Goal: Task Accomplishment & Management: Manage account settings

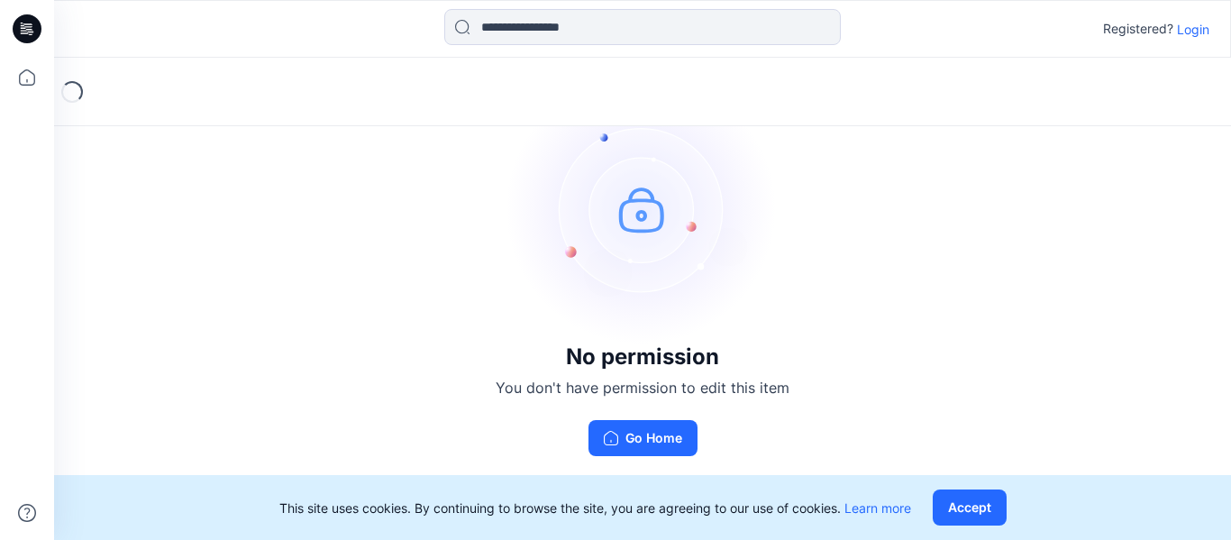
click at [1195, 32] on p "Login" at bounding box center [1193, 29] width 32 height 19
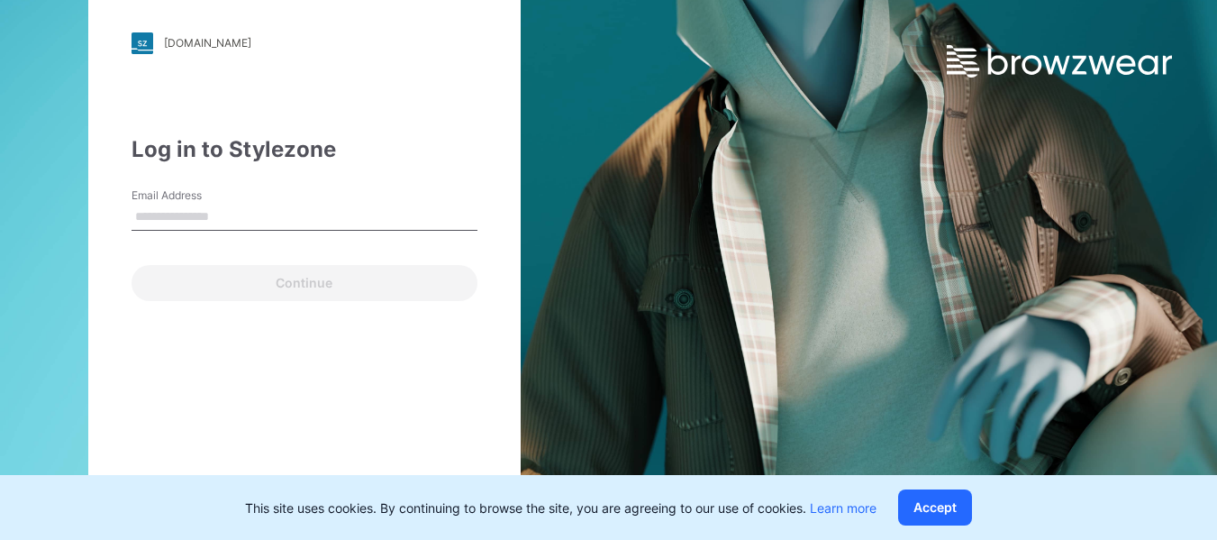
click at [176, 287] on div "Continue" at bounding box center [305, 279] width 346 height 43
click at [204, 208] on input "Email Address" at bounding box center [305, 217] width 346 height 27
type input "**********"
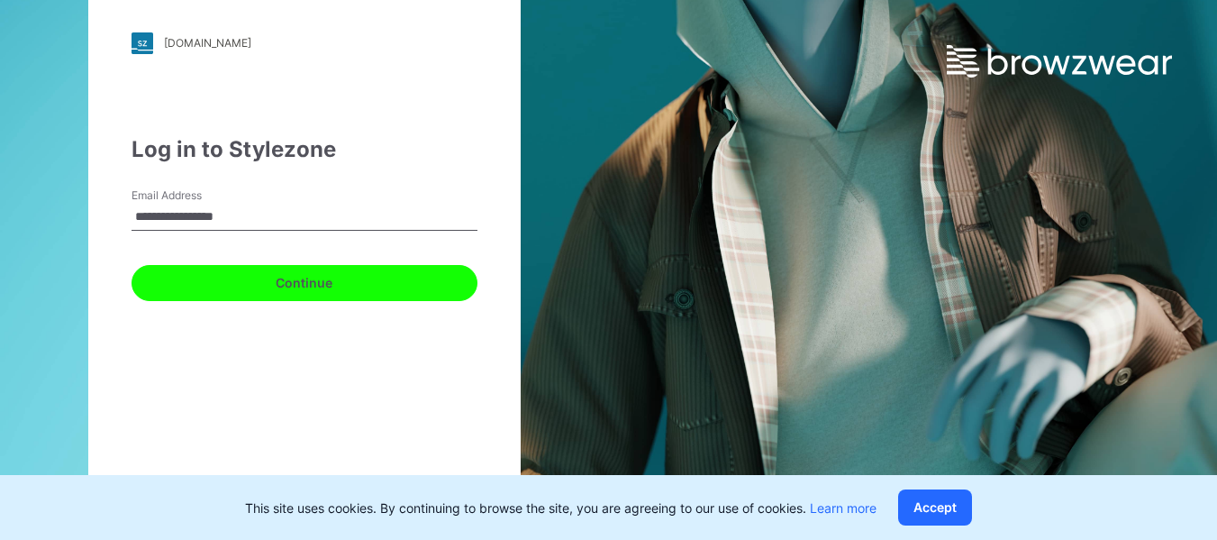
click at [305, 294] on button "Continue" at bounding box center [305, 283] width 346 height 36
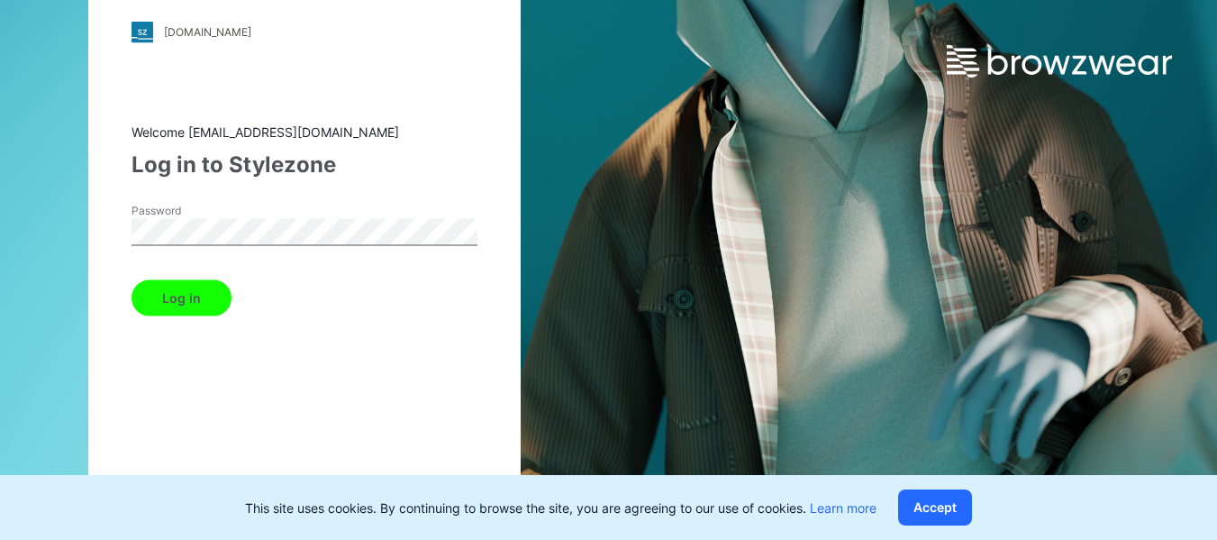
click at [188, 315] on div "Welcome [EMAIL_ADDRESS][DOMAIN_NAME] Log in to Stylezone Password Log in Forget…" at bounding box center [305, 320] width 346 height 397
click at [190, 298] on button "Log in" at bounding box center [182, 297] width 100 height 36
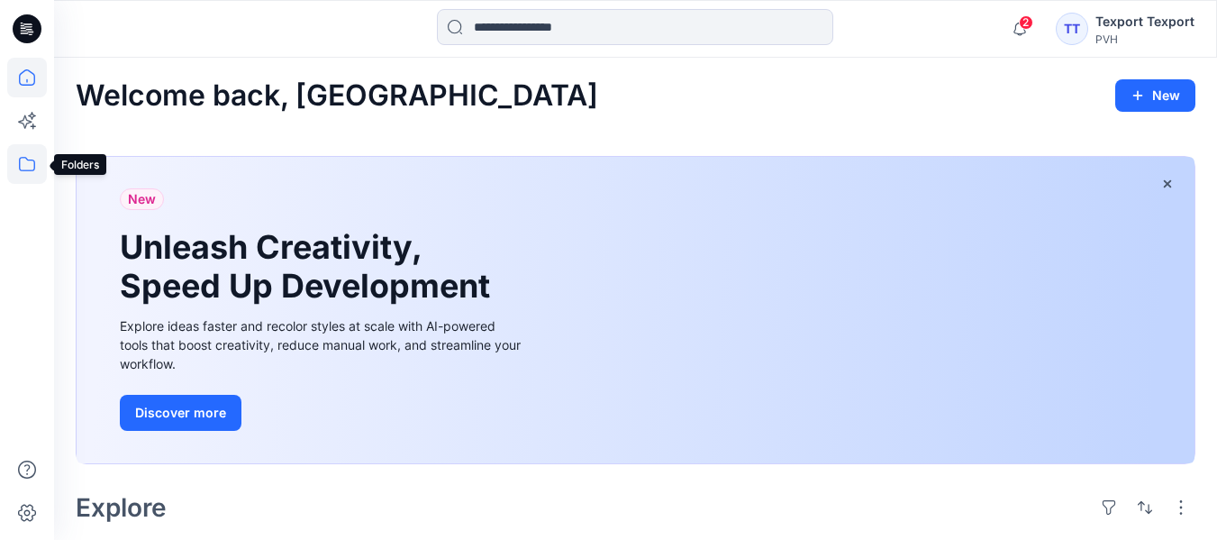
click at [23, 155] on icon at bounding box center [27, 164] width 40 height 40
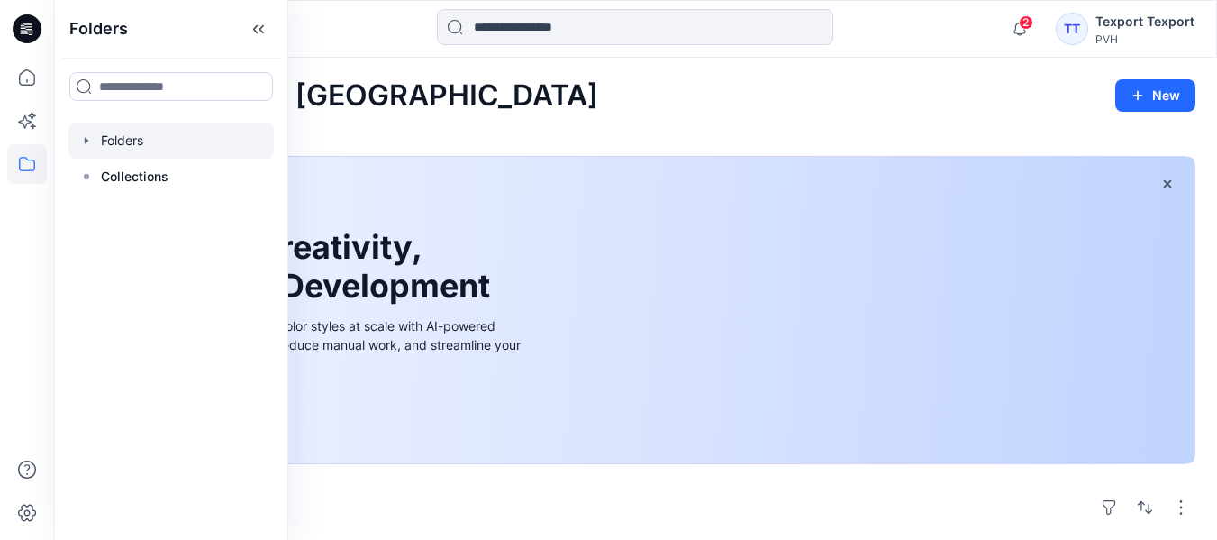
click at [183, 143] on div at bounding box center [170, 141] width 205 height 36
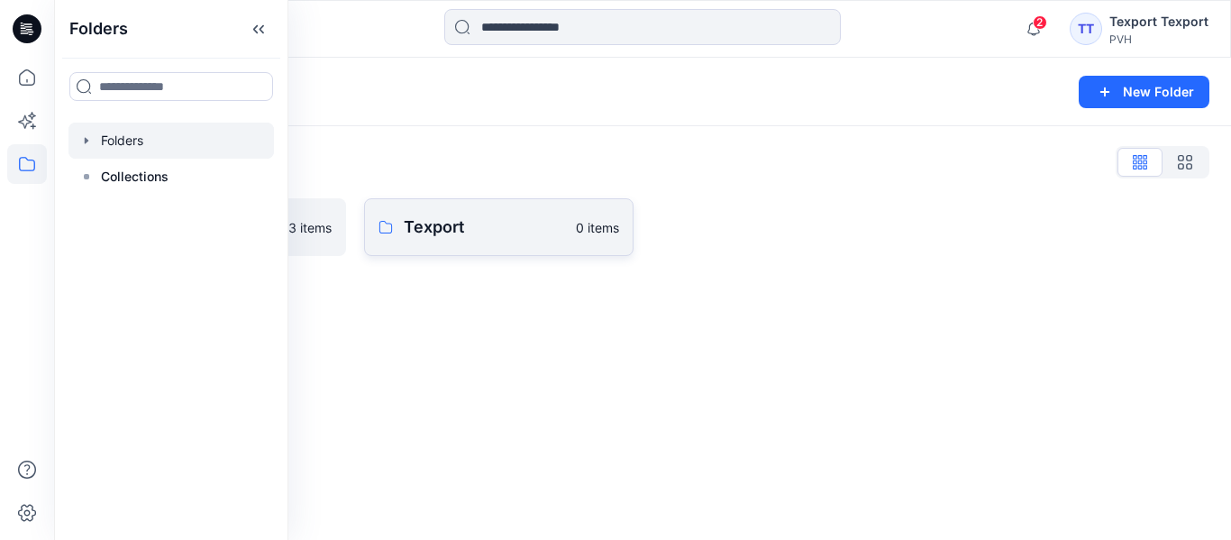
click at [475, 241] on link "Texport 0 items" at bounding box center [499, 227] width 270 height 58
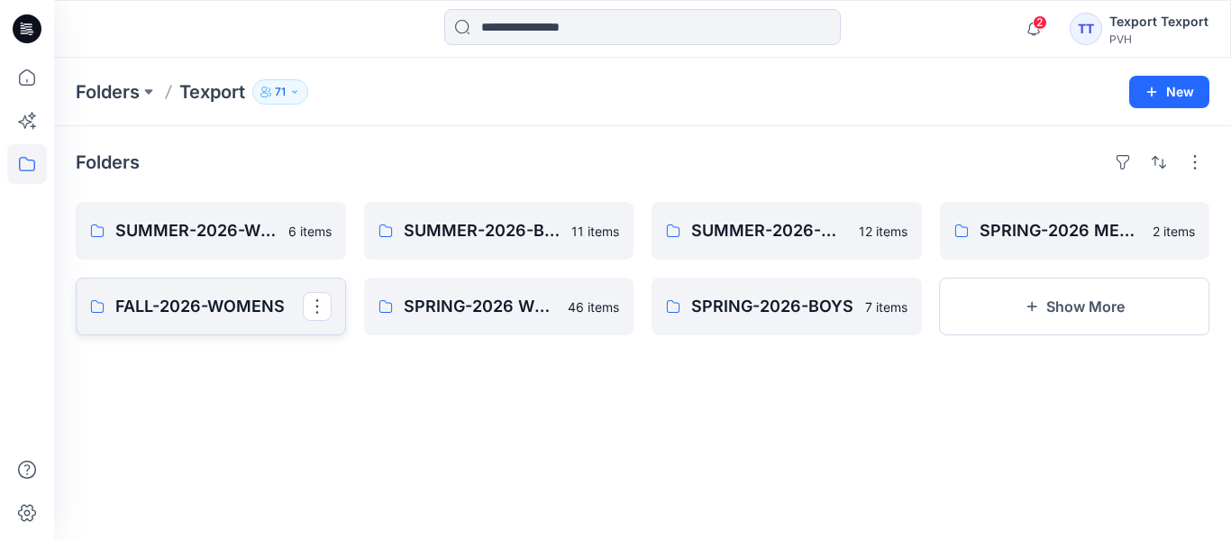
click at [201, 314] on p "FALL-2026-WOMENS" at bounding box center [208, 306] width 187 height 25
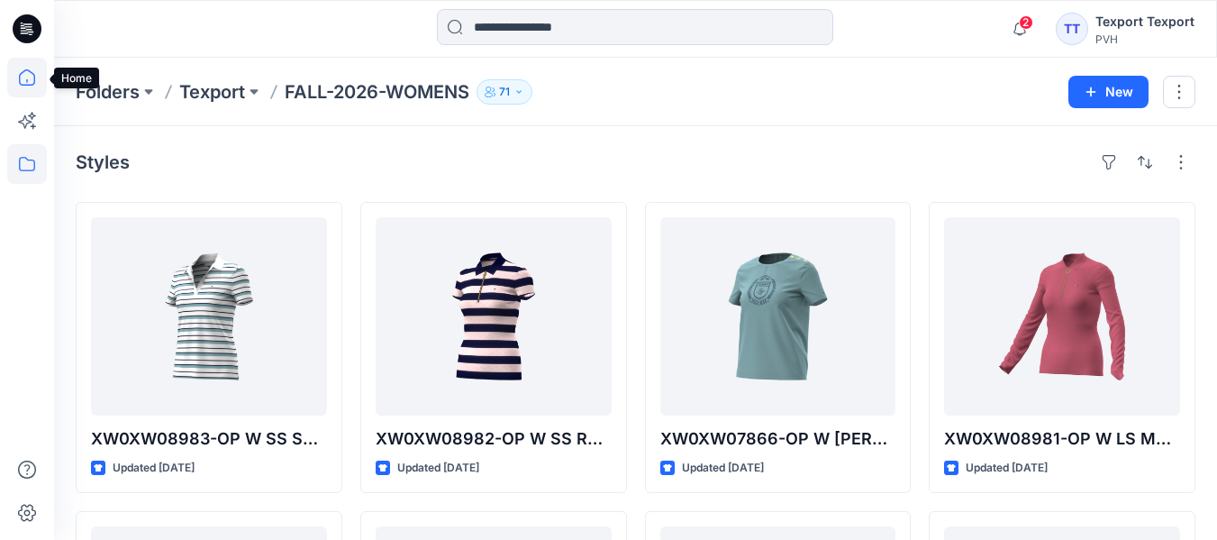
click at [29, 80] on icon at bounding box center [27, 78] width 40 height 40
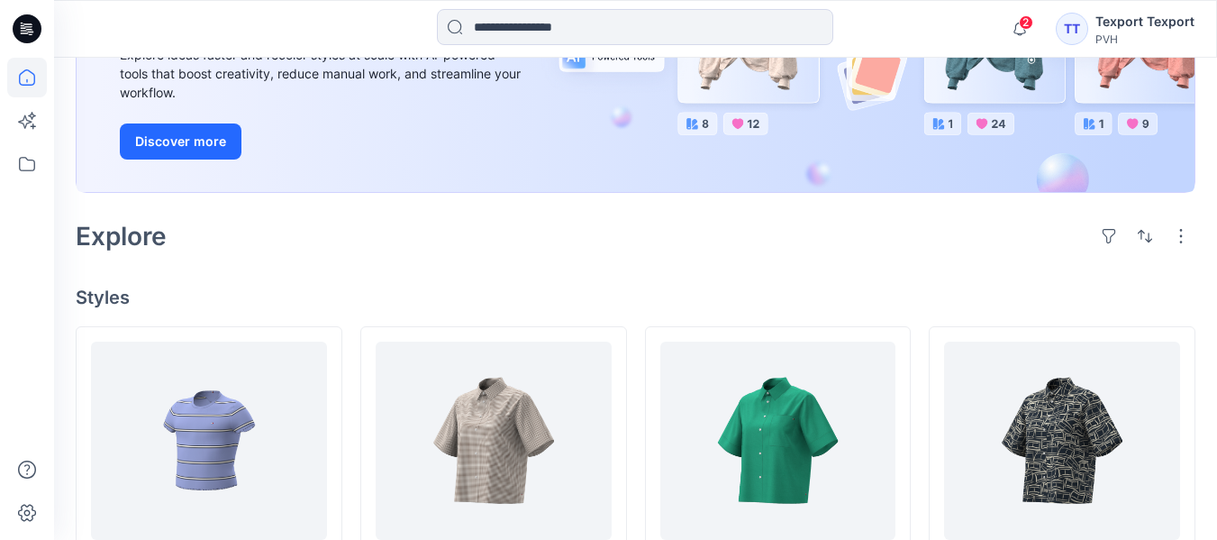
scroll to position [451, 0]
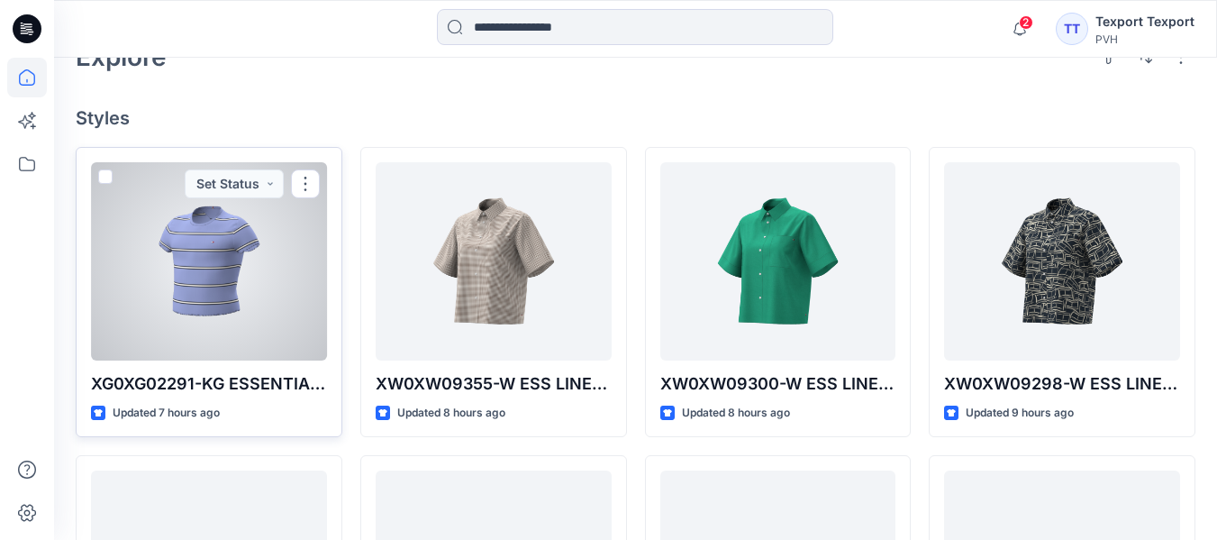
click at [245, 387] on p "XG0XG02291-KG ESSENTIAL RIP TOP SS-V01" at bounding box center [209, 383] width 236 height 25
click at [232, 260] on div at bounding box center [209, 261] width 236 height 198
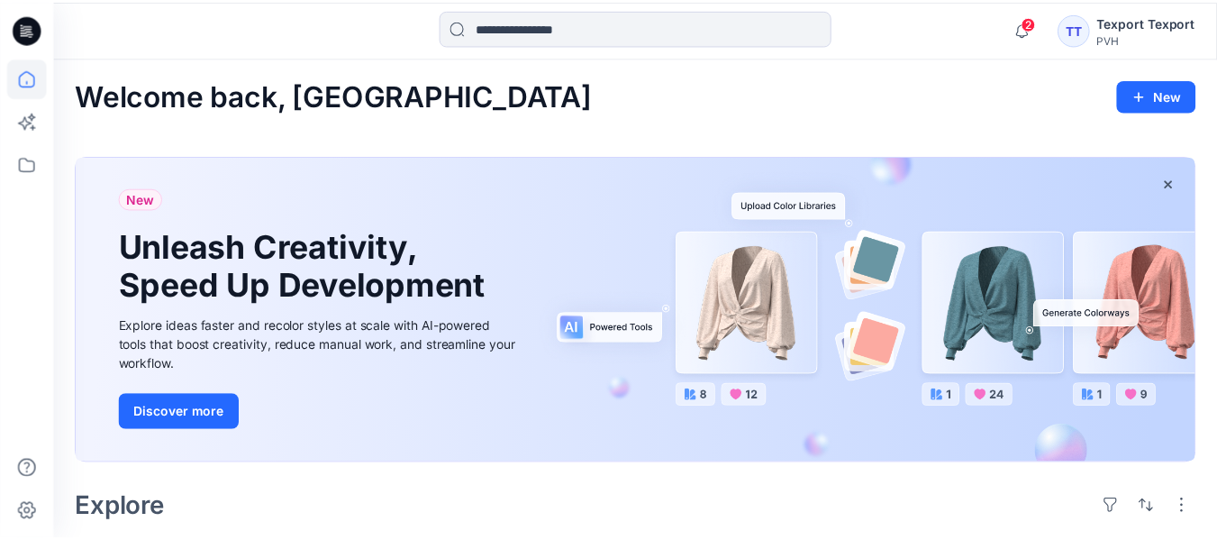
scroll to position [451, 0]
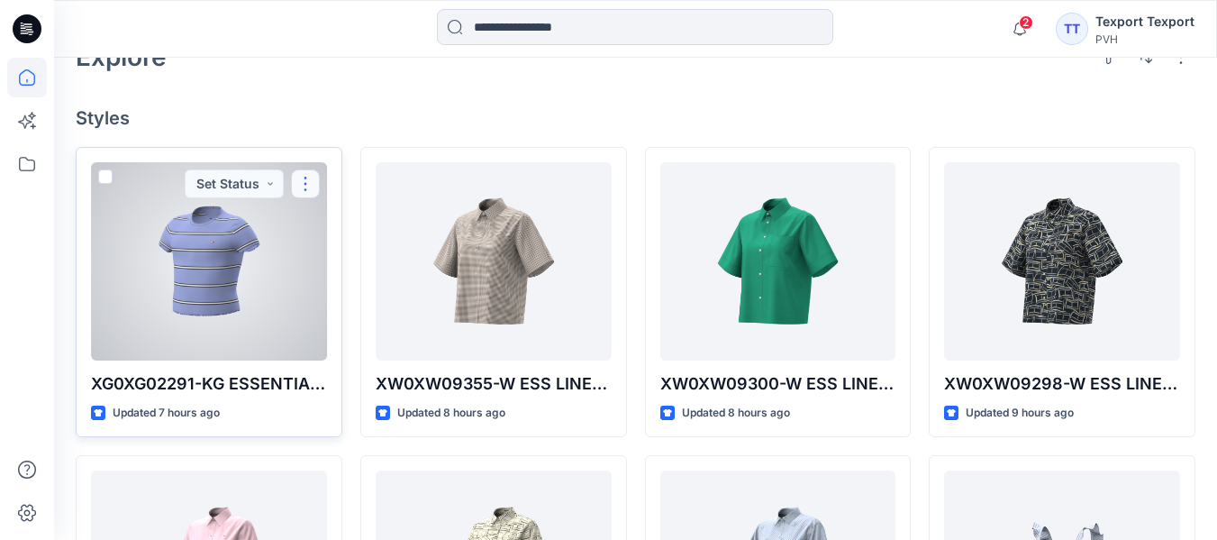
drag, startPoint x: 255, startPoint y: 314, endPoint x: 305, endPoint y: 187, distance: 135.9
click at [305, 187] on button "button" at bounding box center [305, 183] width 29 height 29
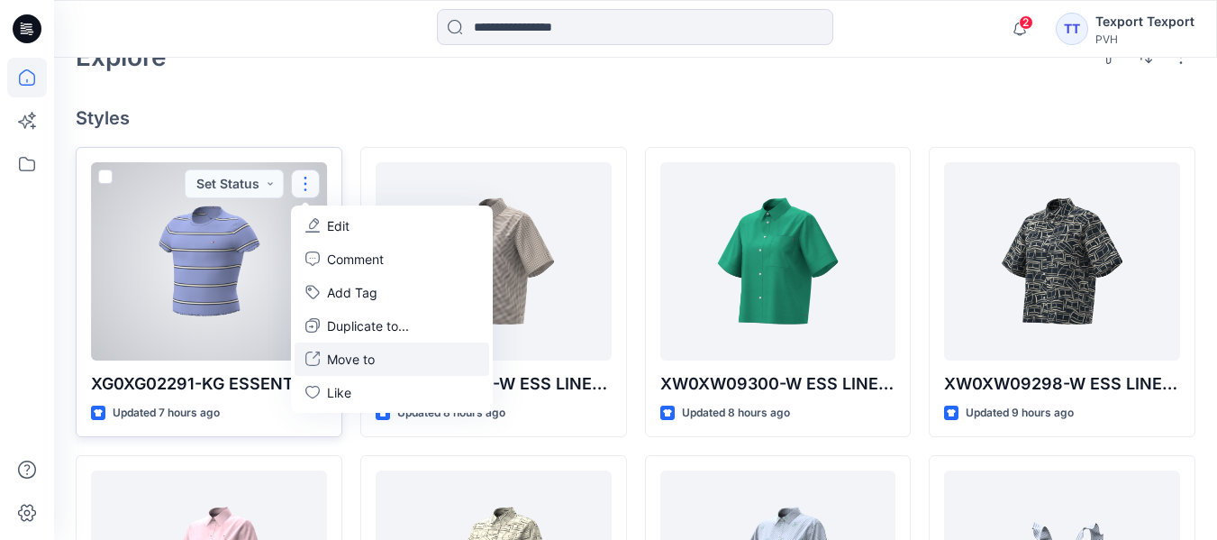
click at [378, 365] on button "Move to" at bounding box center [392, 358] width 195 height 33
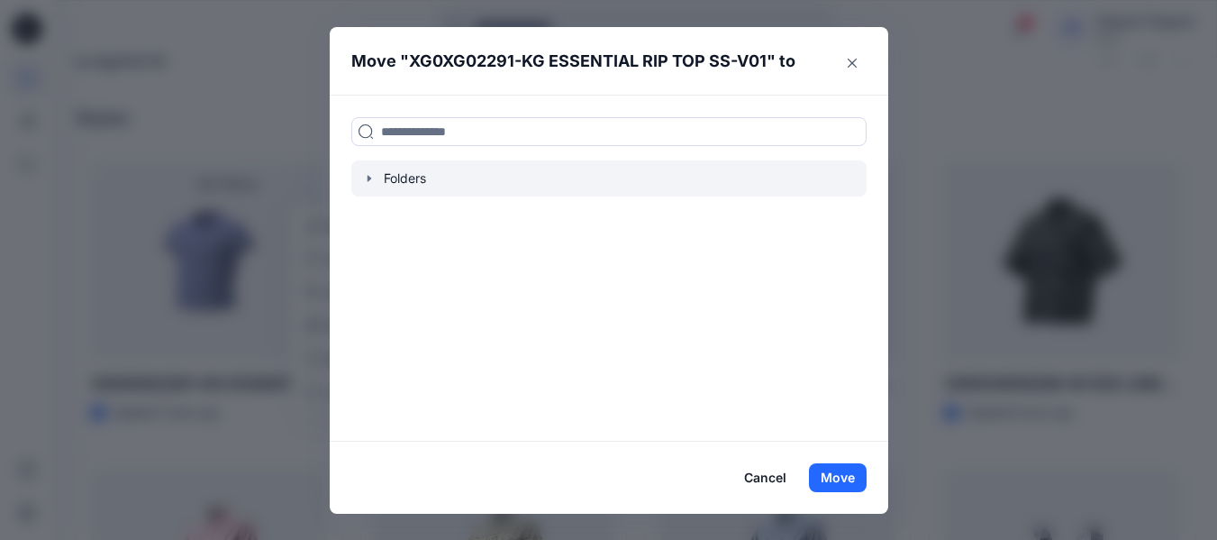
click at [377, 184] on icon "button" at bounding box center [369, 178] width 14 height 14
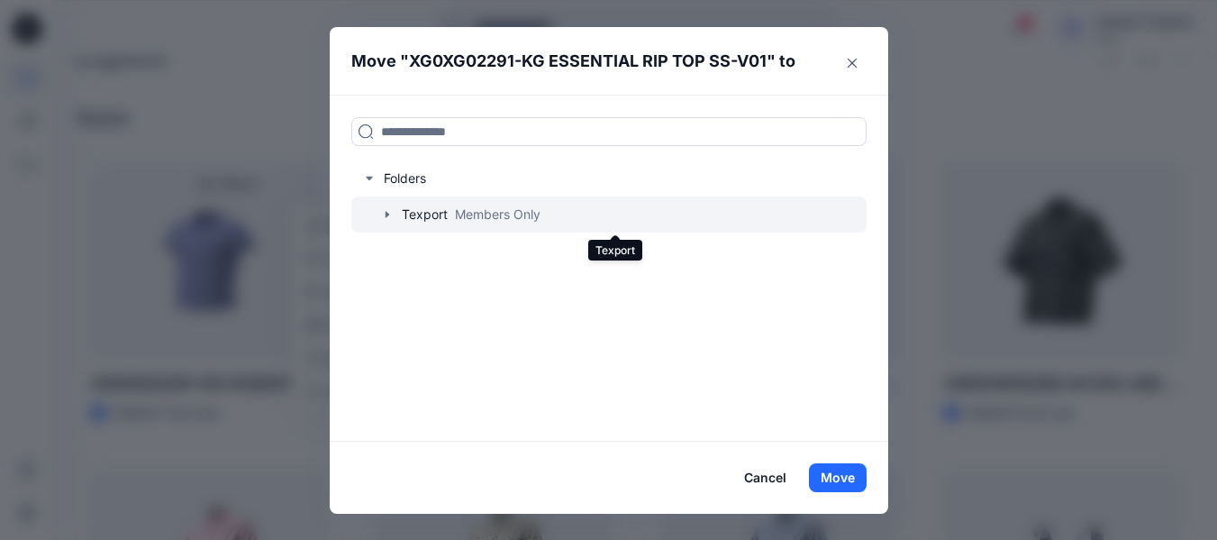
click at [453, 216] on div at bounding box center [608, 214] width 515 height 36
click at [395, 215] on icon "button" at bounding box center [387, 214] width 14 height 14
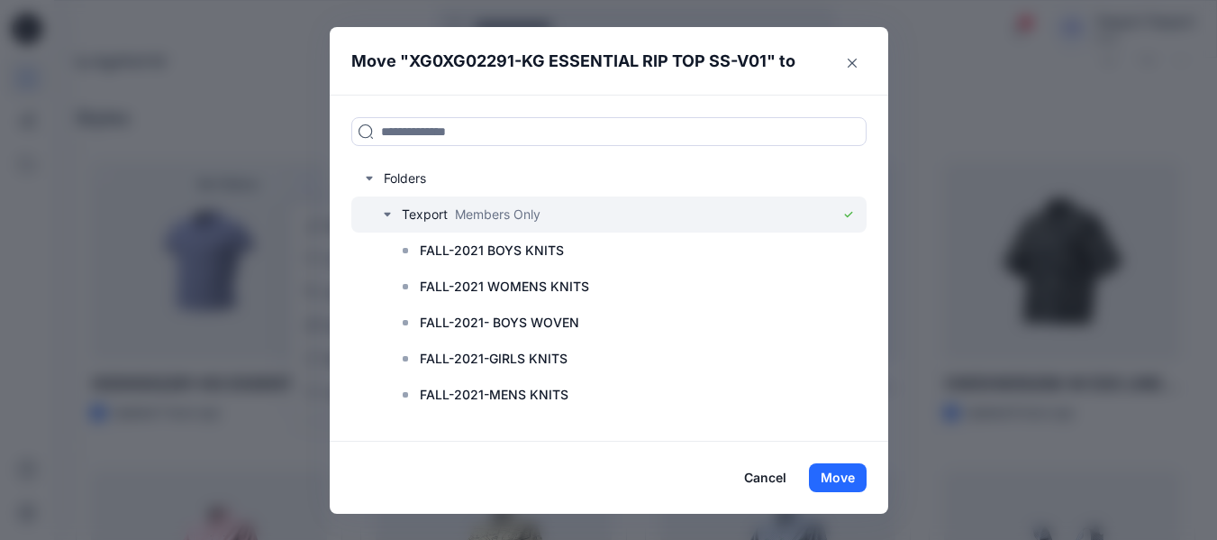
click at [395, 215] on icon "button" at bounding box center [387, 214] width 14 height 14
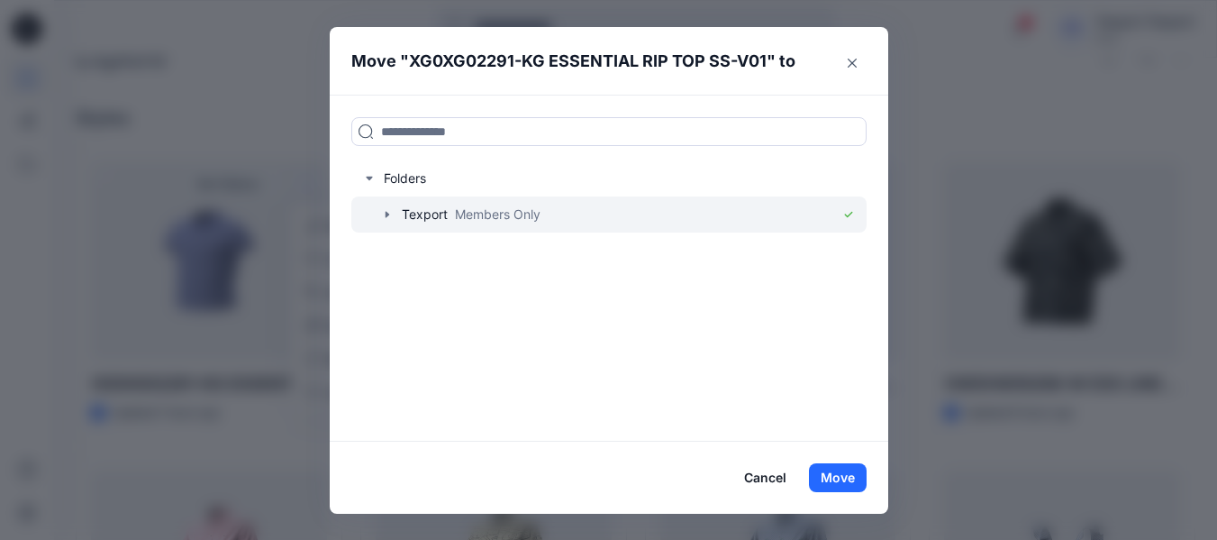
click at [395, 215] on icon "button" at bounding box center [387, 214] width 14 height 14
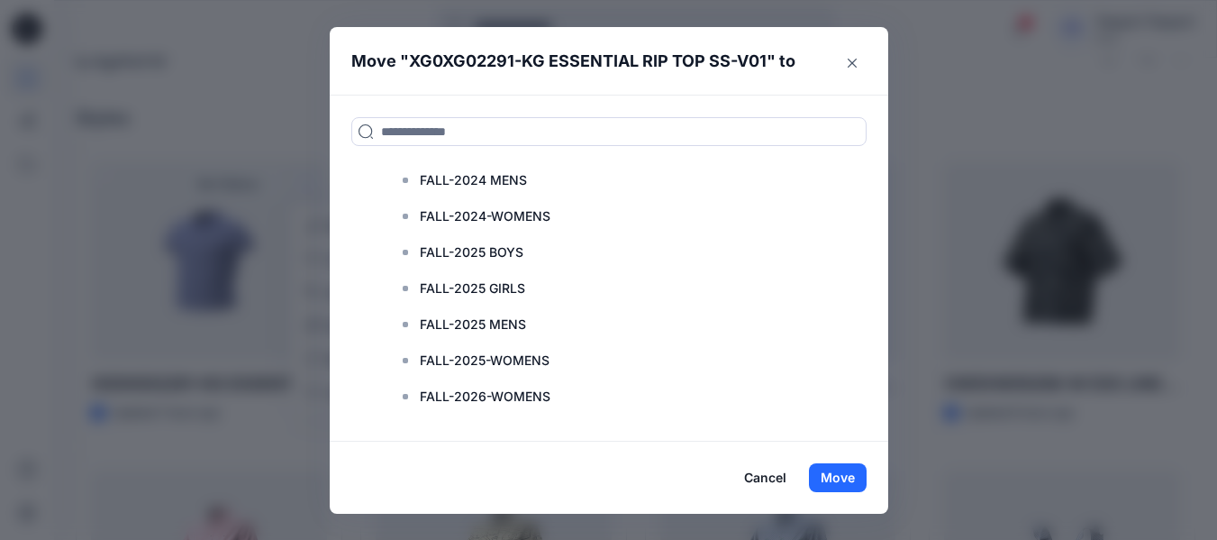
scroll to position [624, 0]
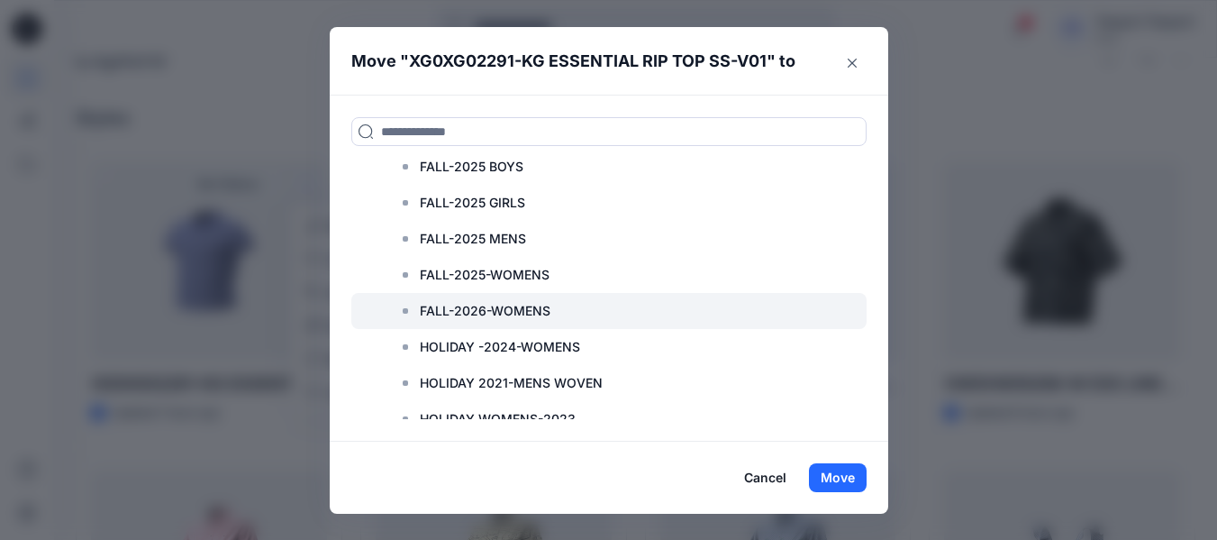
click at [486, 306] on p "FALL-2026-WOMENS" at bounding box center [485, 311] width 131 height 22
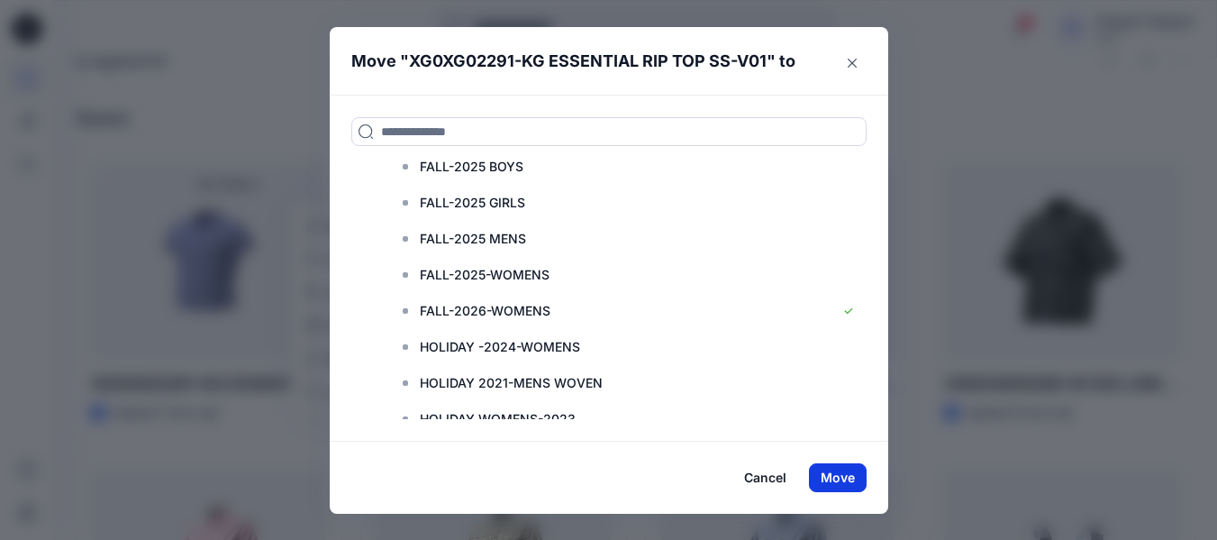
click at [846, 485] on button "Move" at bounding box center [838, 477] width 58 height 29
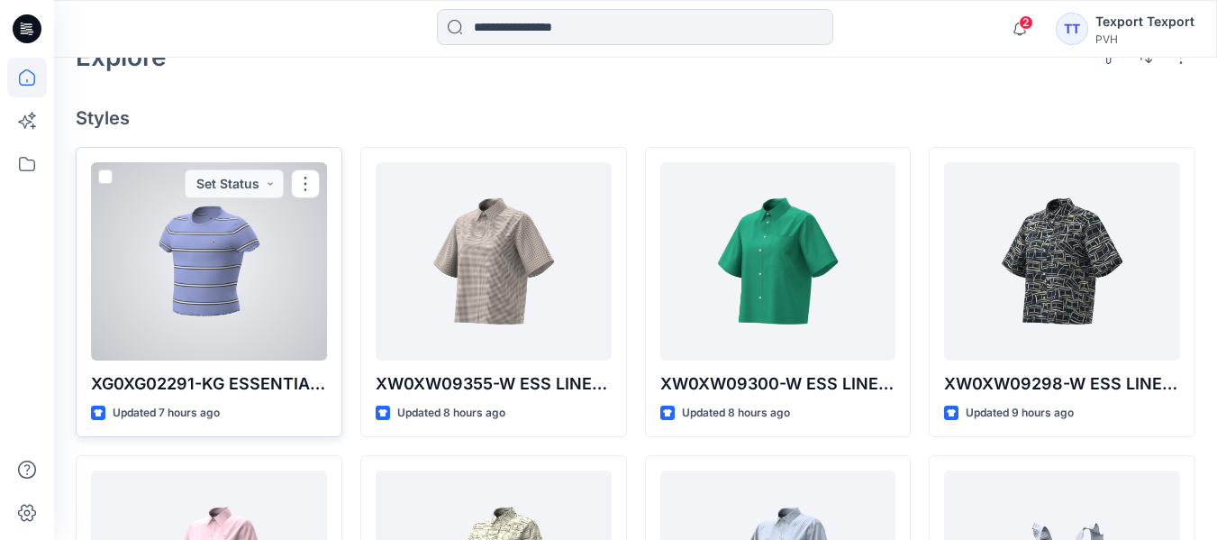
click at [251, 311] on div at bounding box center [209, 261] width 236 height 198
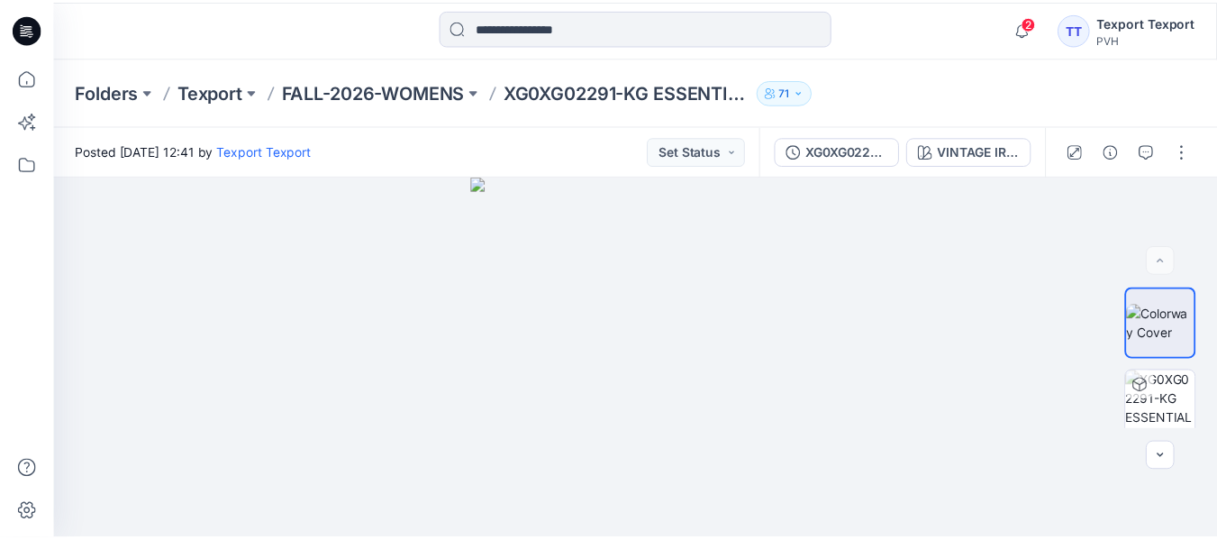
scroll to position [451, 0]
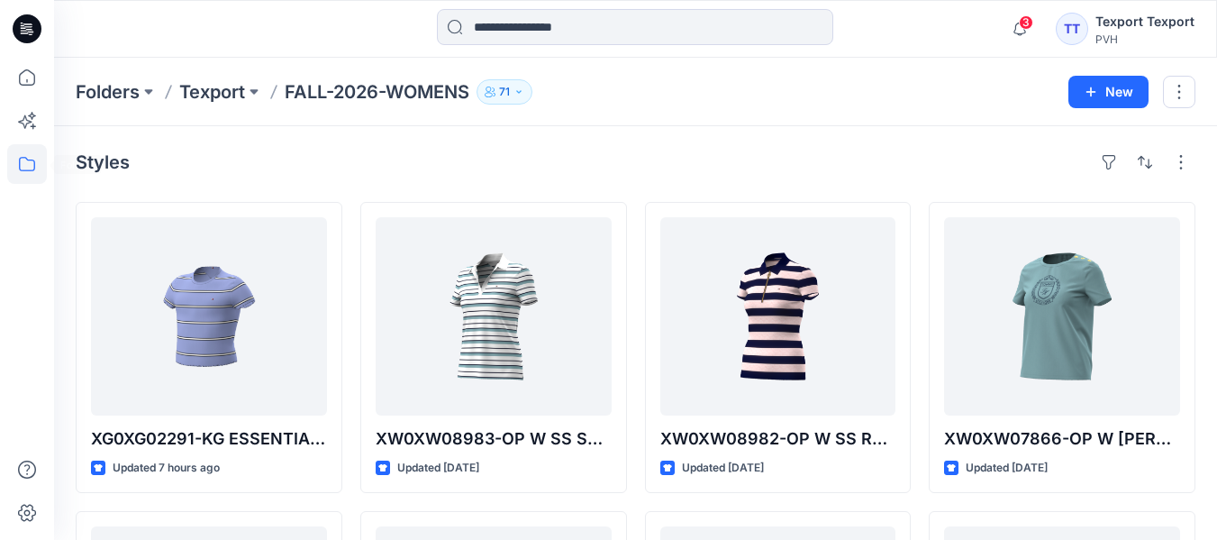
click at [30, 166] on icon at bounding box center [27, 164] width 40 height 40
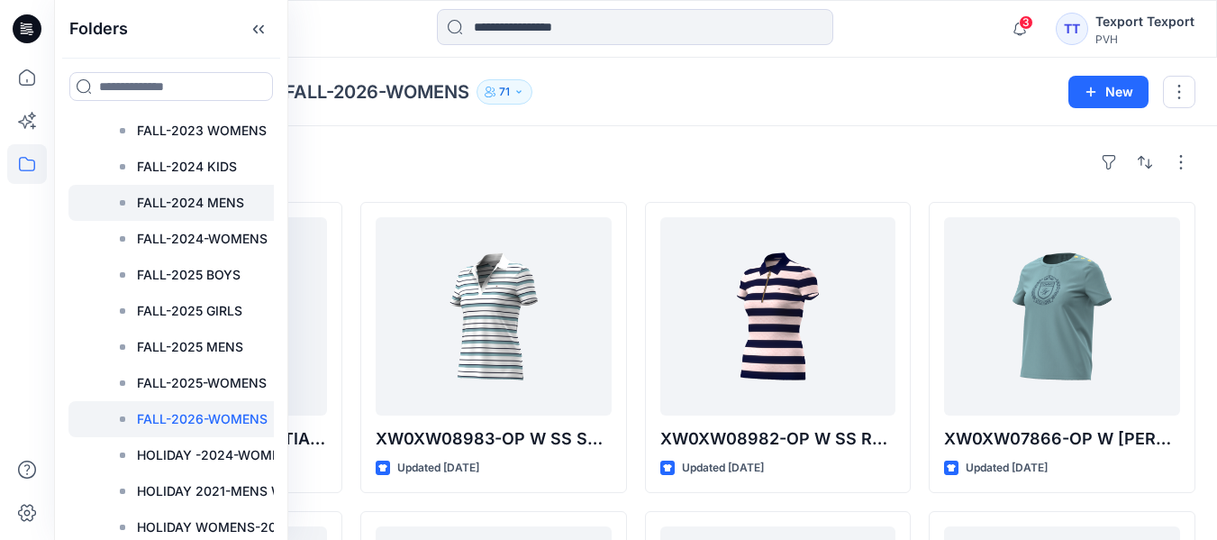
scroll to position [541, 0]
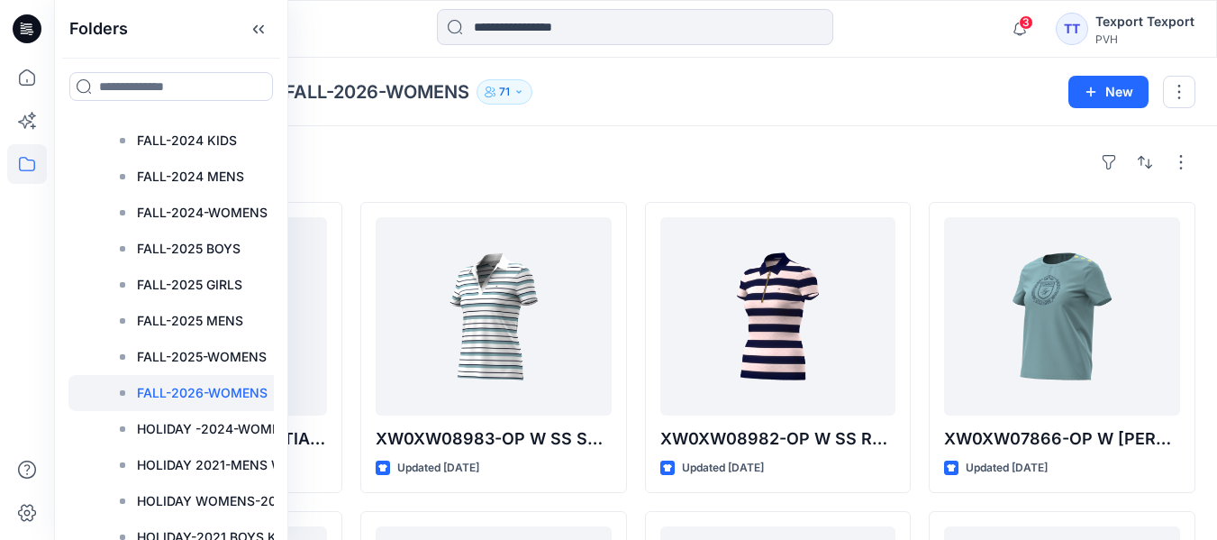
click at [197, 388] on p "FALL-2026-WOMENS" at bounding box center [202, 393] width 131 height 22
click at [754, 114] on div "Folders Texport FALL-2026-WOMENS 71 New" at bounding box center [635, 92] width 1163 height 68
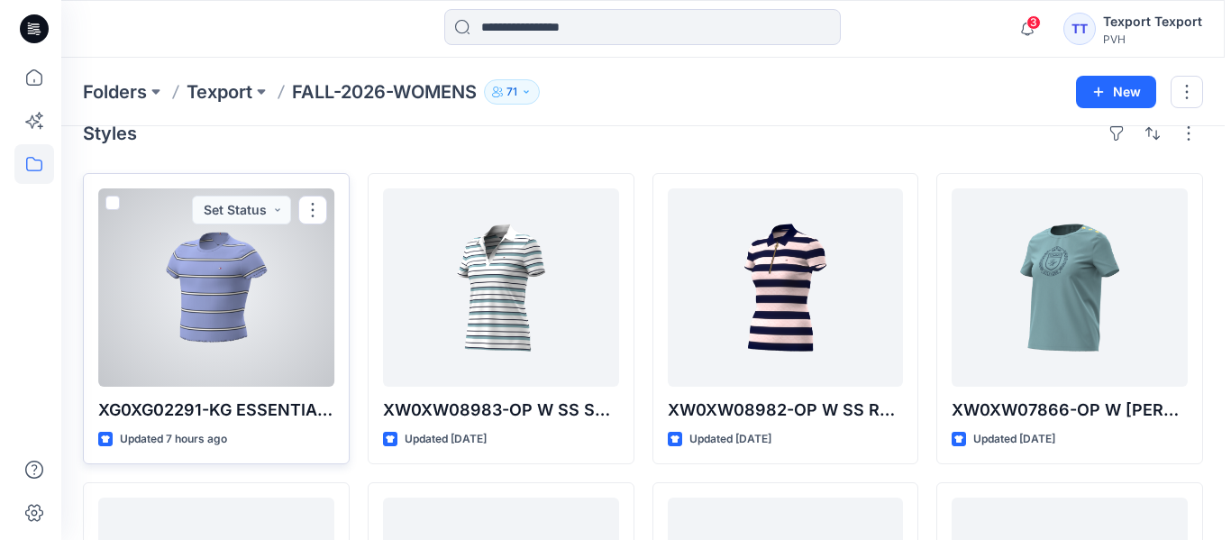
scroll to position [0, 0]
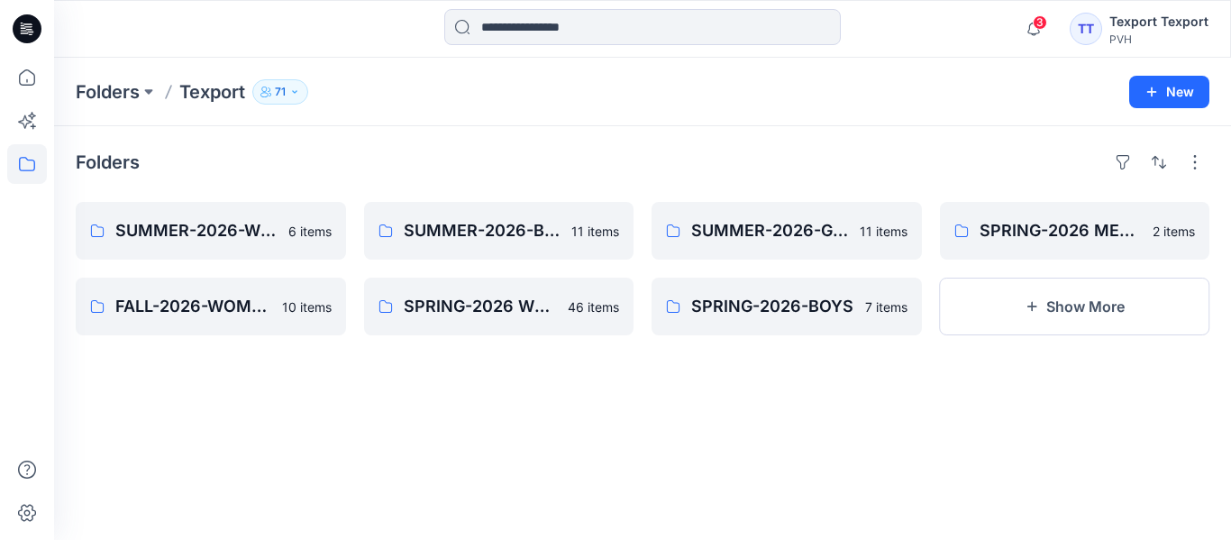
click at [441, 421] on div "Folders SUMMER-2026-WOMENS 6 items FALL-2026-WOMENS 10 items SUMMER-2026-BOYS 1…" at bounding box center [642, 333] width 1177 height 414
click at [183, 314] on p "FALL-2026-WOMENS" at bounding box center [208, 306] width 187 height 25
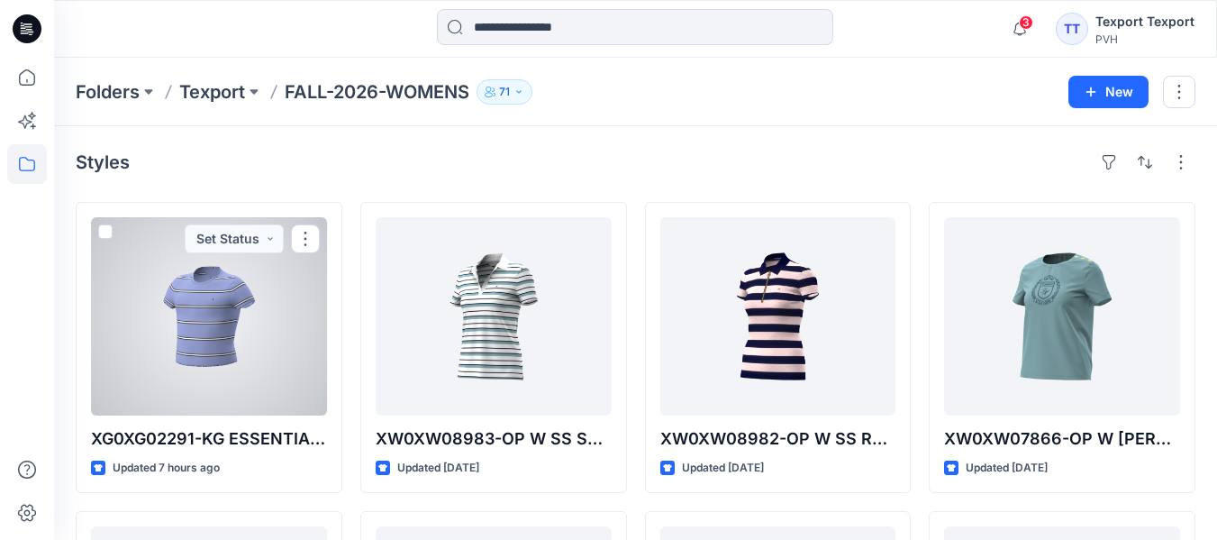
drag, startPoint x: 191, startPoint y: 345, endPoint x: 246, endPoint y: 344, distance: 55.0
click at [191, 345] on div at bounding box center [209, 316] width 236 height 198
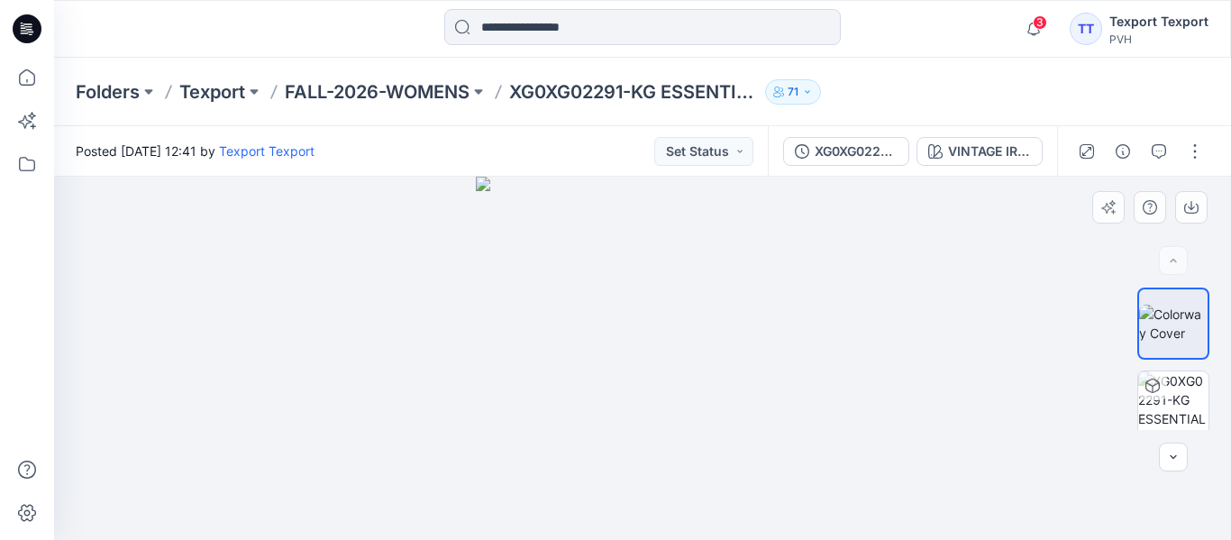
scroll to position [13, 0]
click at [1177, 455] on div at bounding box center [1173, 456] width 29 height 29
click at [1174, 454] on div at bounding box center [1173, 456] width 29 height 29
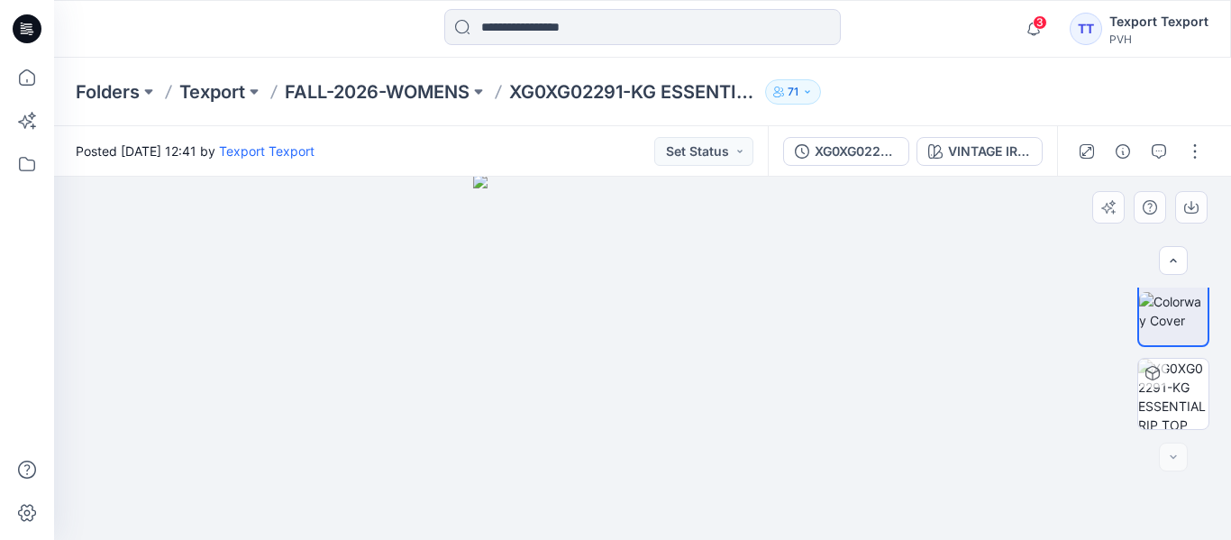
click at [1174, 454] on div at bounding box center [1173, 456] width 29 height 29
click at [319, 357] on div at bounding box center [642, 358] width 1177 height 363
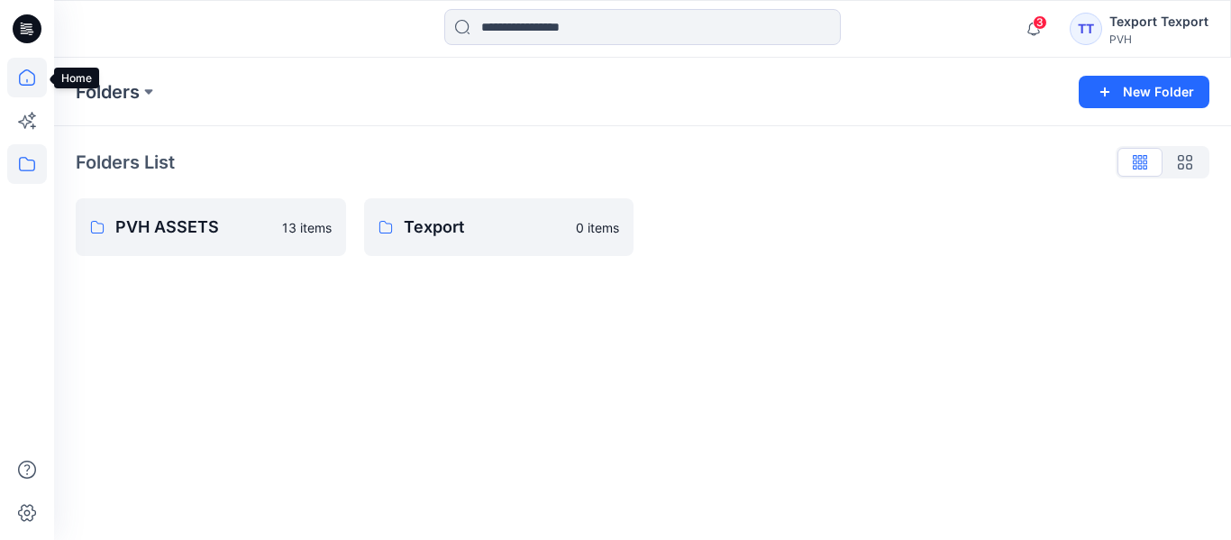
click at [32, 80] on icon at bounding box center [27, 78] width 40 height 40
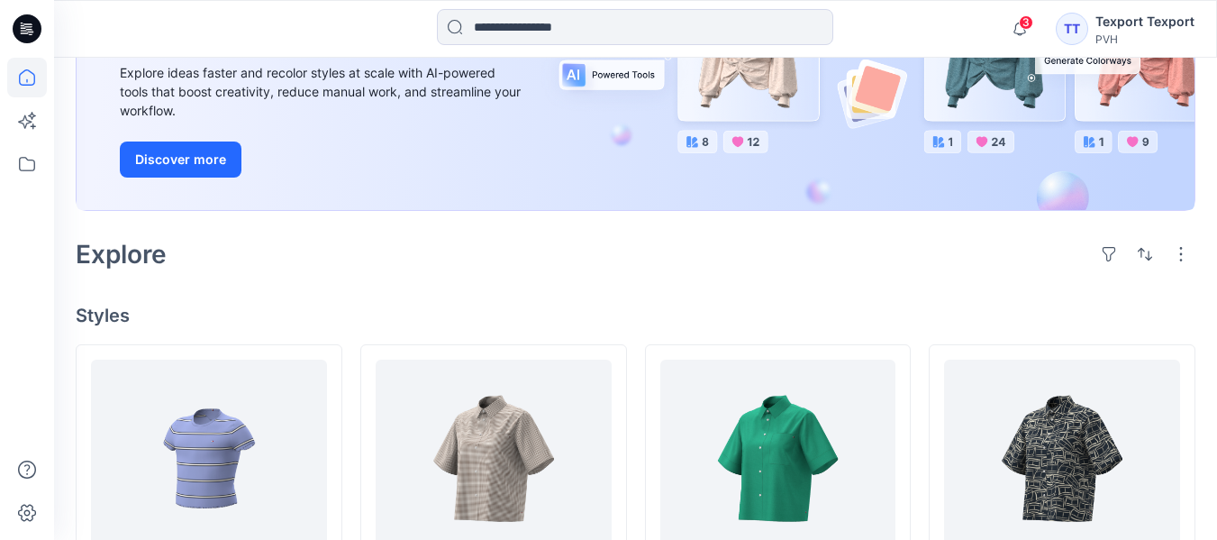
scroll to position [541, 0]
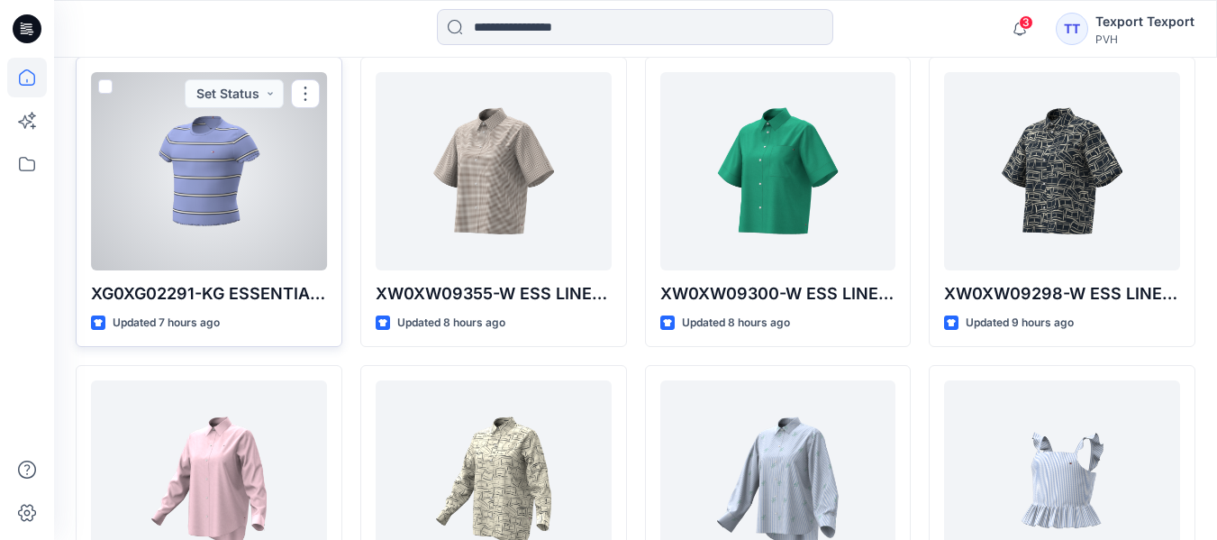
click at [237, 214] on div at bounding box center [209, 171] width 236 height 198
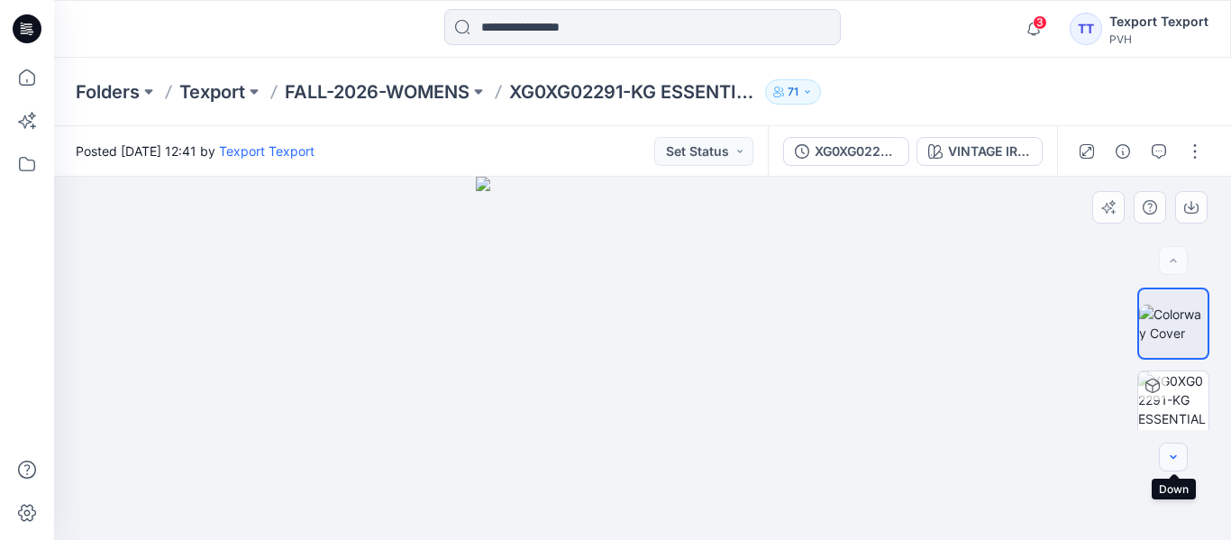
click at [1171, 452] on icon "button" at bounding box center [1173, 457] width 14 height 14
click at [1171, 452] on div at bounding box center [1173, 456] width 29 height 29
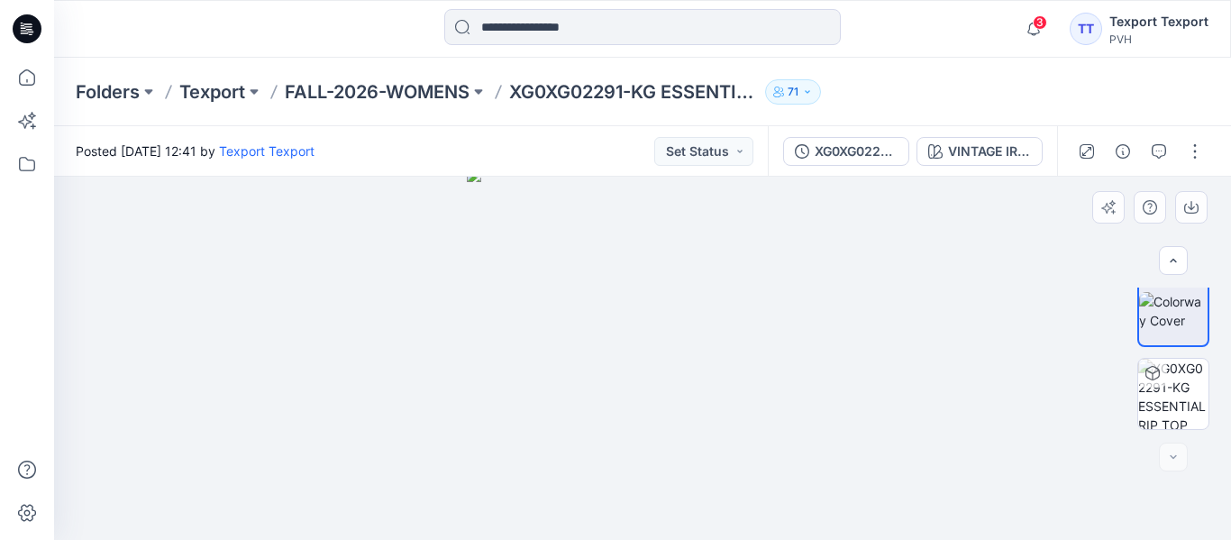
click at [336, 330] on div at bounding box center [642, 358] width 1177 height 363
